Goal: Task Accomplishment & Management: Use online tool/utility

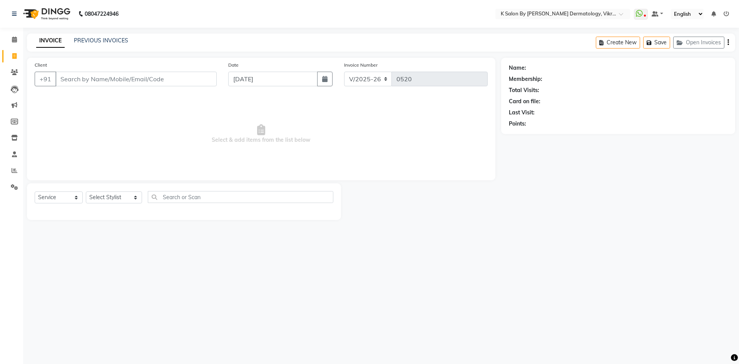
select select "6798"
select select "service"
click at [622, 13] on span at bounding box center [624, 16] width 10 height 8
click at [560, 172] on div "Name: Membership: Total Visits: Card on file: Last Visit: Points:" at bounding box center [621, 139] width 240 height 162
click at [14, 105] on icon at bounding box center [15, 105] width 6 height 6
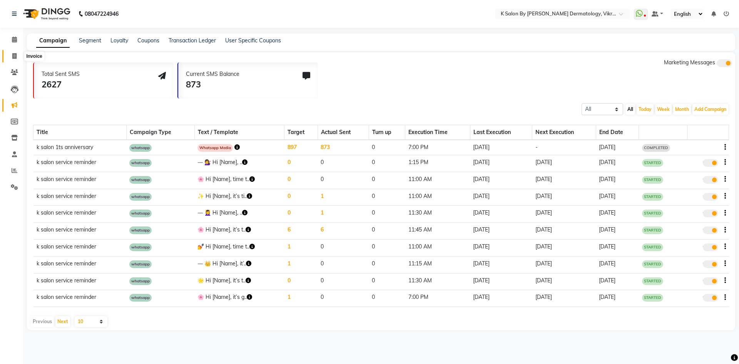
click at [15, 55] on icon at bounding box center [14, 56] width 4 height 6
select select "6798"
select select "service"
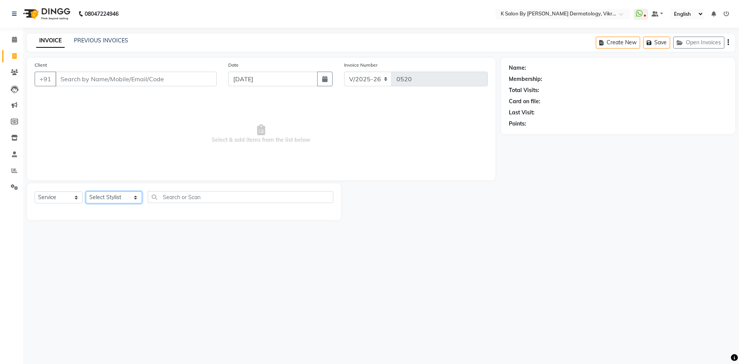
click at [127, 199] on select "Select Stylist DR [PERSON_NAME] KS Neha KS Somnath KS Tayyab k suraj Manager [P…" at bounding box center [114, 197] width 56 height 12
select select "58543"
click at [86, 191] on select "Select Stylist DR [PERSON_NAME] KS Neha KS Somnath KS Tayyab k suraj Manager [P…" at bounding box center [114, 197] width 56 height 12
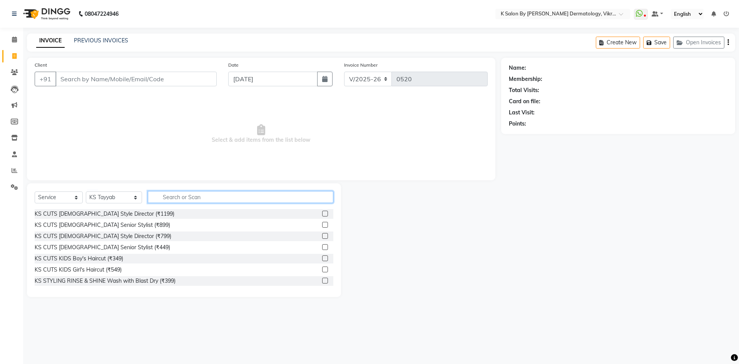
click at [175, 199] on input "text" at bounding box center [240, 197] width 185 height 12
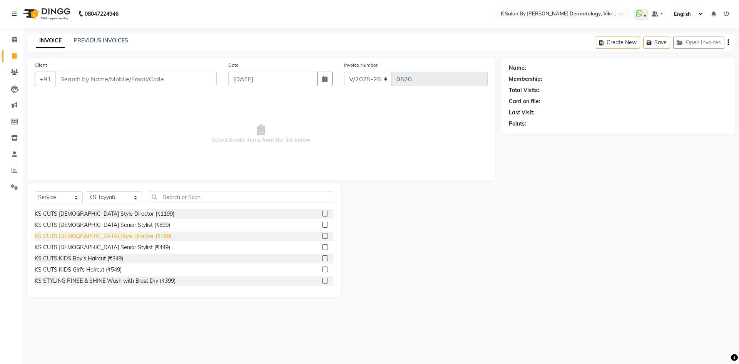
click at [116, 235] on div "KS CUTS [DEMOGRAPHIC_DATA] Style Director (₹799)" at bounding box center [103, 236] width 137 height 8
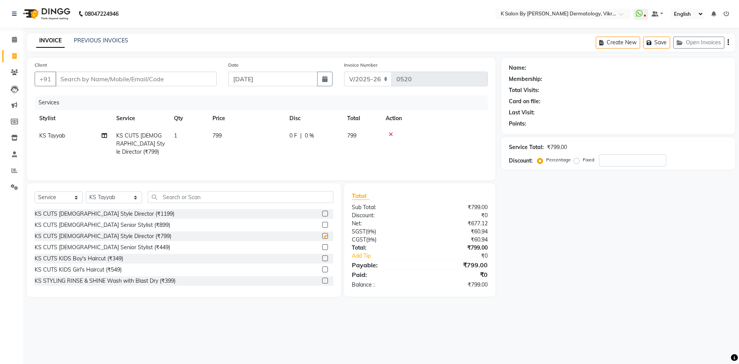
checkbox input "false"
click at [235, 144] on td "799" at bounding box center [246, 143] width 77 height 33
select select "58543"
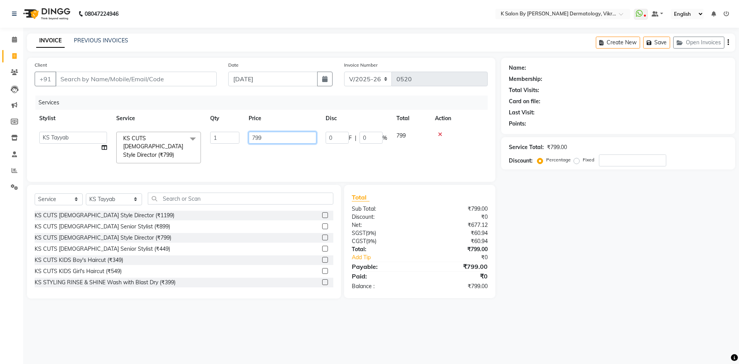
click at [268, 135] on input "799" at bounding box center [283, 138] width 68 height 12
type input "7"
type input "531"
click at [267, 154] on div "Services Stylist Service Qty Price Disc Total Action DR [PERSON_NAME] KS Neha K…" at bounding box center [261, 134] width 453 height 78
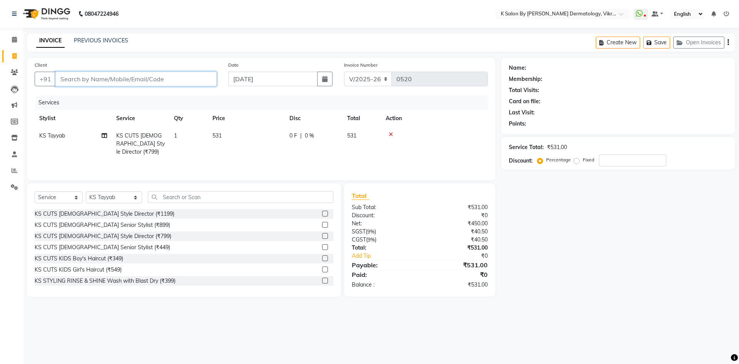
click at [65, 79] on input "Client" at bounding box center [135, 79] width 161 height 15
click at [66, 79] on input "Client" at bounding box center [135, 79] width 161 height 15
type input "h"
type input "0"
type input "h"
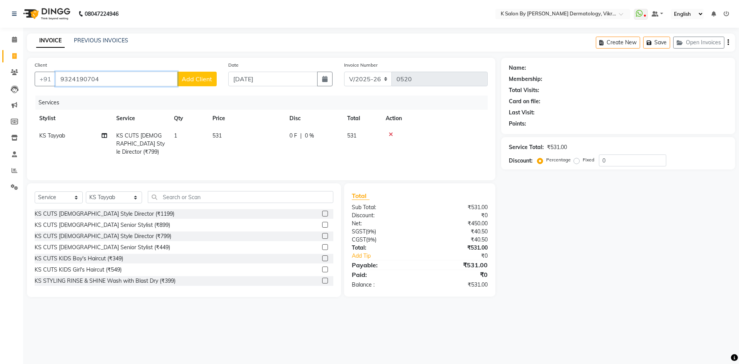
type input "9324190704"
click at [185, 79] on span "Add Client" at bounding box center [197, 79] width 30 height 8
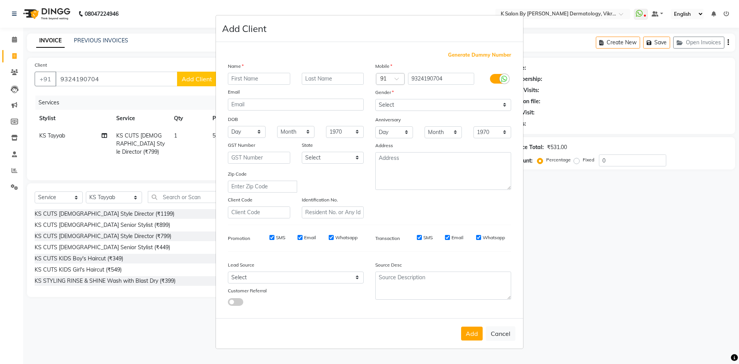
click at [242, 78] on input "text" at bounding box center [259, 79] width 62 height 12
type input "[PERSON_NAME]"
click at [241, 105] on input "email" at bounding box center [296, 105] width 136 height 12
type input "[EMAIL_ADDRESS][DOMAIN_NAME]"
click at [259, 130] on select "Day 01 02 03 04 05 06 07 08 09 10 11 12 13 14 15 16 17 18 19 20 21 22 23 24 25 …" at bounding box center [247, 132] width 38 height 12
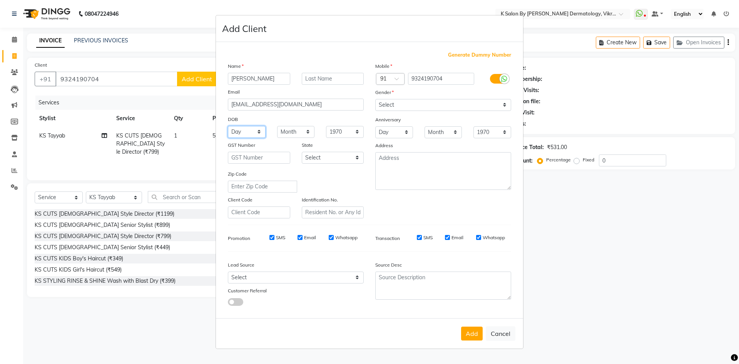
select select "23"
click at [228, 126] on select "Day 01 02 03 04 05 06 07 08 09 10 11 12 13 14 15 16 17 18 19 20 21 22 23 24 25 …" at bounding box center [247, 132] width 38 height 12
click at [306, 133] on select "Month January February March April May June July August September October Novem…" at bounding box center [296, 132] width 38 height 12
select select "03"
click at [277, 126] on select "Month January February March April May June July August September October Novem…" at bounding box center [296, 132] width 38 height 12
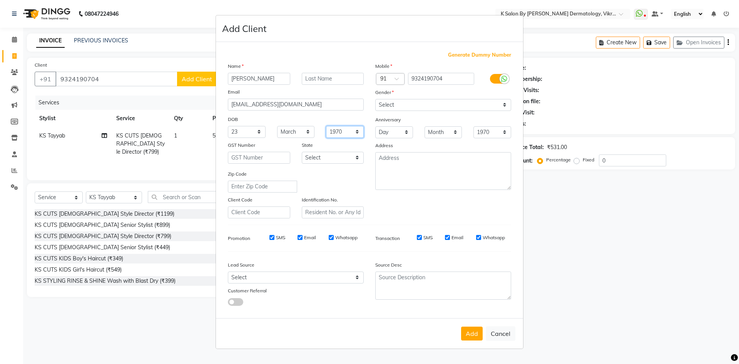
click at [360, 133] on select "1940 1941 1942 1943 1944 1945 1946 1947 1948 1949 1950 1951 1952 1953 1954 1955…" at bounding box center [345, 132] width 38 height 12
select select "2002"
click at [326, 126] on select "1940 1941 1942 1943 1944 1945 1946 1947 1948 1949 1950 1951 1952 1953 1954 1955…" at bounding box center [345, 132] width 38 height 12
click at [394, 159] on textarea at bounding box center [443, 171] width 136 height 38
type textarea "vikroli(e)"
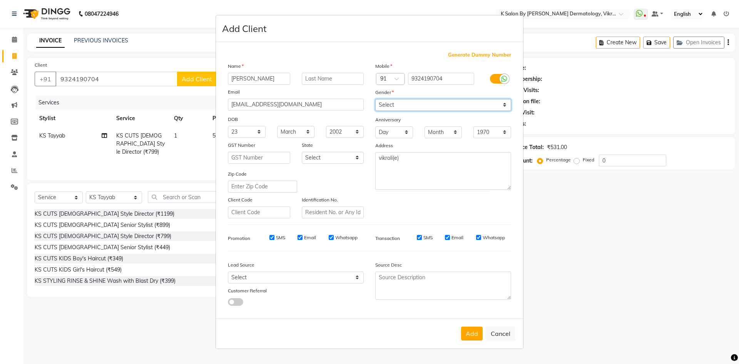
click at [504, 105] on select "Select [DEMOGRAPHIC_DATA] [DEMOGRAPHIC_DATA] Other Prefer Not To Say" at bounding box center [443, 105] width 136 height 12
select select "[DEMOGRAPHIC_DATA]"
click at [375, 99] on select "Select [DEMOGRAPHIC_DATA] [DEMOGRAPHIC_DATA] Other Prefer Not To Say" at bounding box center [443, 105] width 136 height 12
click at [471, 334] on button "Add" at bounding box center [472, 333] width 22 height 14
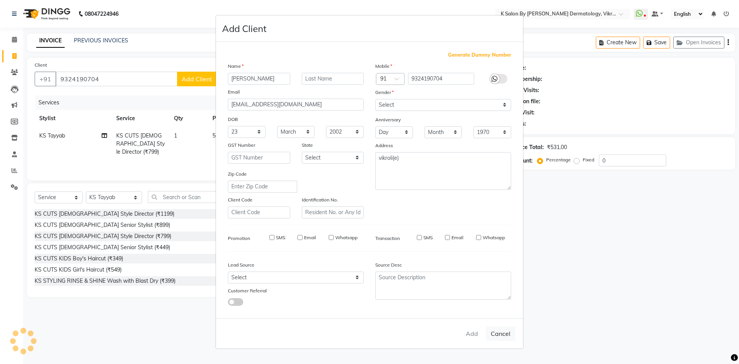
select select
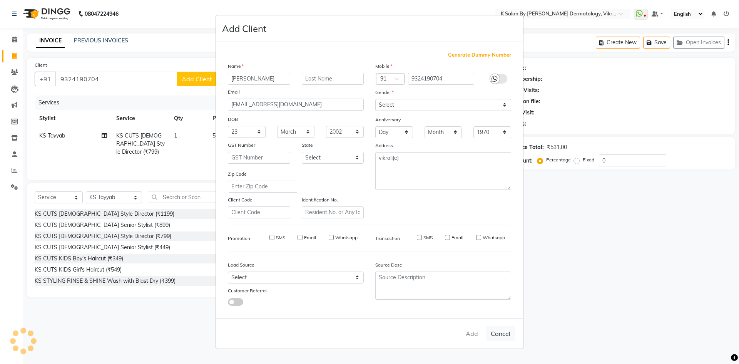
select select
checkbox input "false"
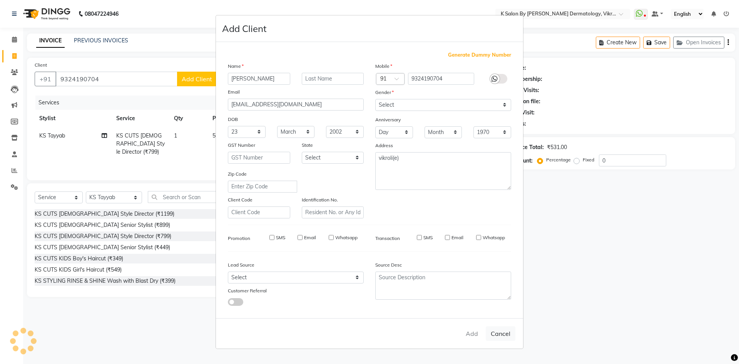
checkbox input "false"
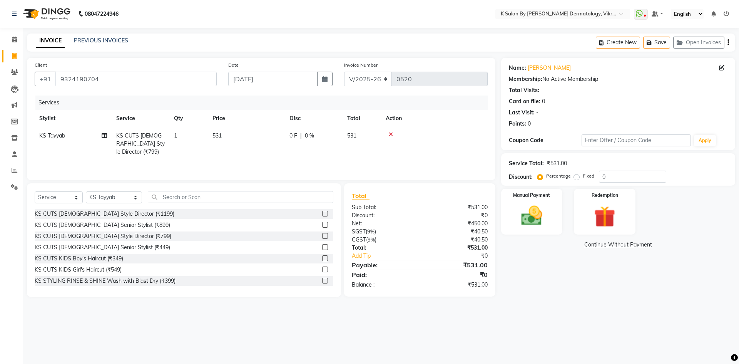
click at [308, 139] on span "0 %" at bounding box center [309, 136] width 9 height 8
select select "58543"
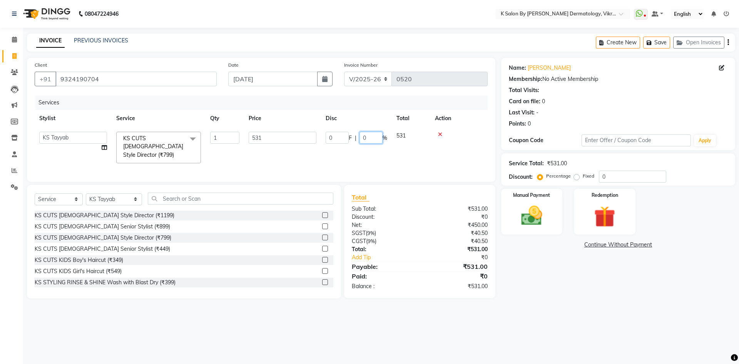
click at [366, 137] on input "0" at bounding box center [370, 138] width 23 height 12
type input "20"
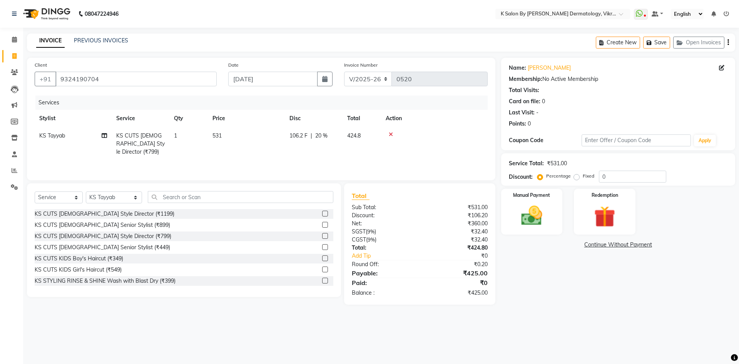
click at [286, 154] on div "Services Stylist Service Qty Price Disc Total Action KS Tayyab KS CUTS [DEMOGRA…" at bounding box center [261, 133] width 453 height 77
click at [566, 227] on div "Manual Payment Redemption" at bounding box center [617, 212] width 245 height 46
drag, startPoint x: 531, startPoint y: 210, endPoint x: 560, endPoint y: 217, distance: 29.2
click at [532, 210] on img at bounding box center [532, 215] width 36 height 25
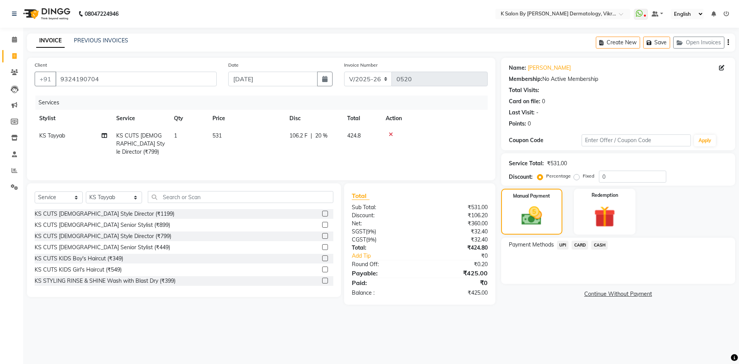
click at [561, 244] on span "UPI" at bounding box center [563, 244] width 12 height 9
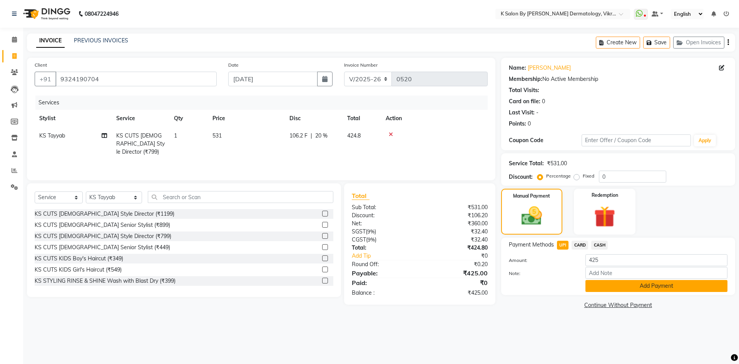
click at [609, 290] on button "Add Payment" at bounding box center [656, 286] width 142 height 12
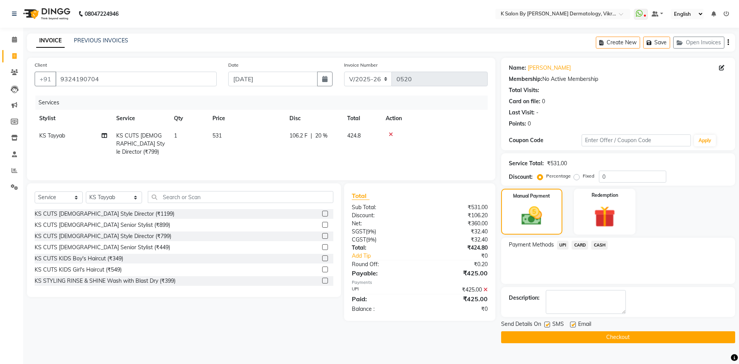
click at [604, 337] on button "Checkout" at bounding box center [618, 337] width 234 height 12
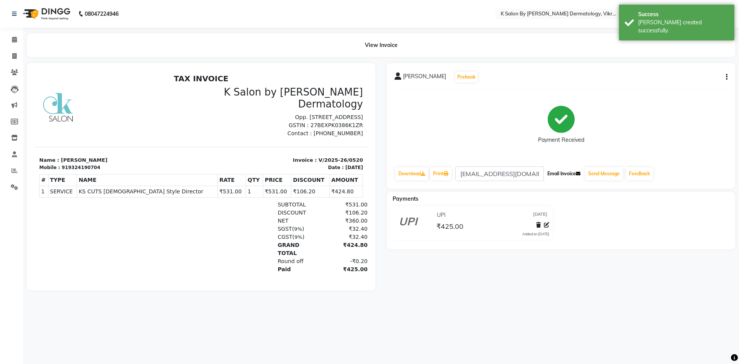
click at [565, 172] on button "Email Invoice" at bounding box center [563, 173] width 39 height 13
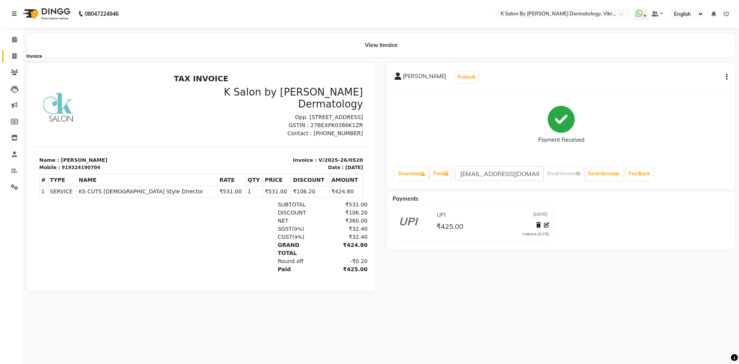
click at [14, 56] on icon at bounding box center [14, 56] width 4 height 6
select select "6798"
select select "service"
